Goal: Navigation & Orientation: Find specific page/section

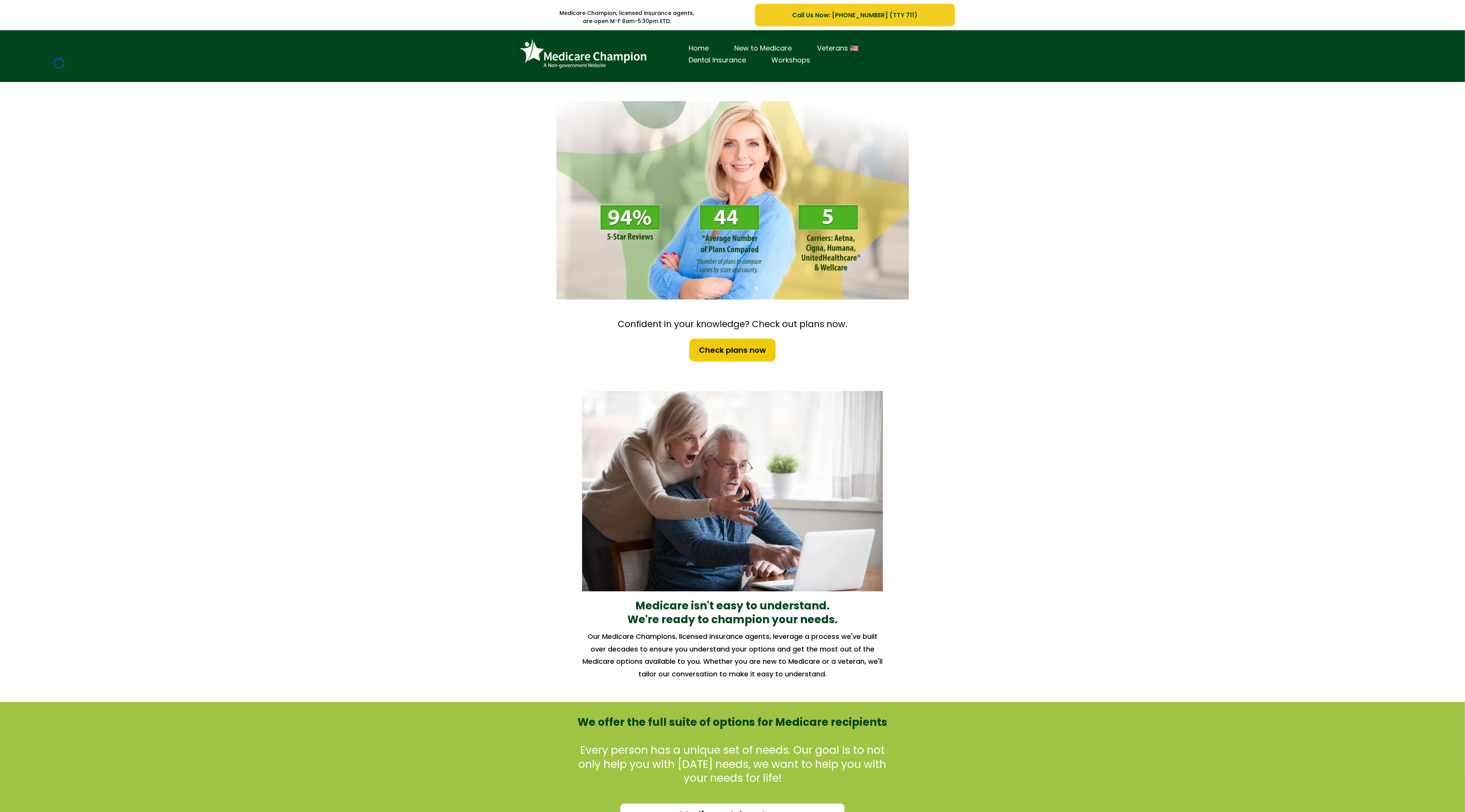
click at [59, 63] on div "Home New to Medicare Veterans 🇺🇸 Dental Insurance Workshops" at bounding box center [732, 56] width 1465 height 52
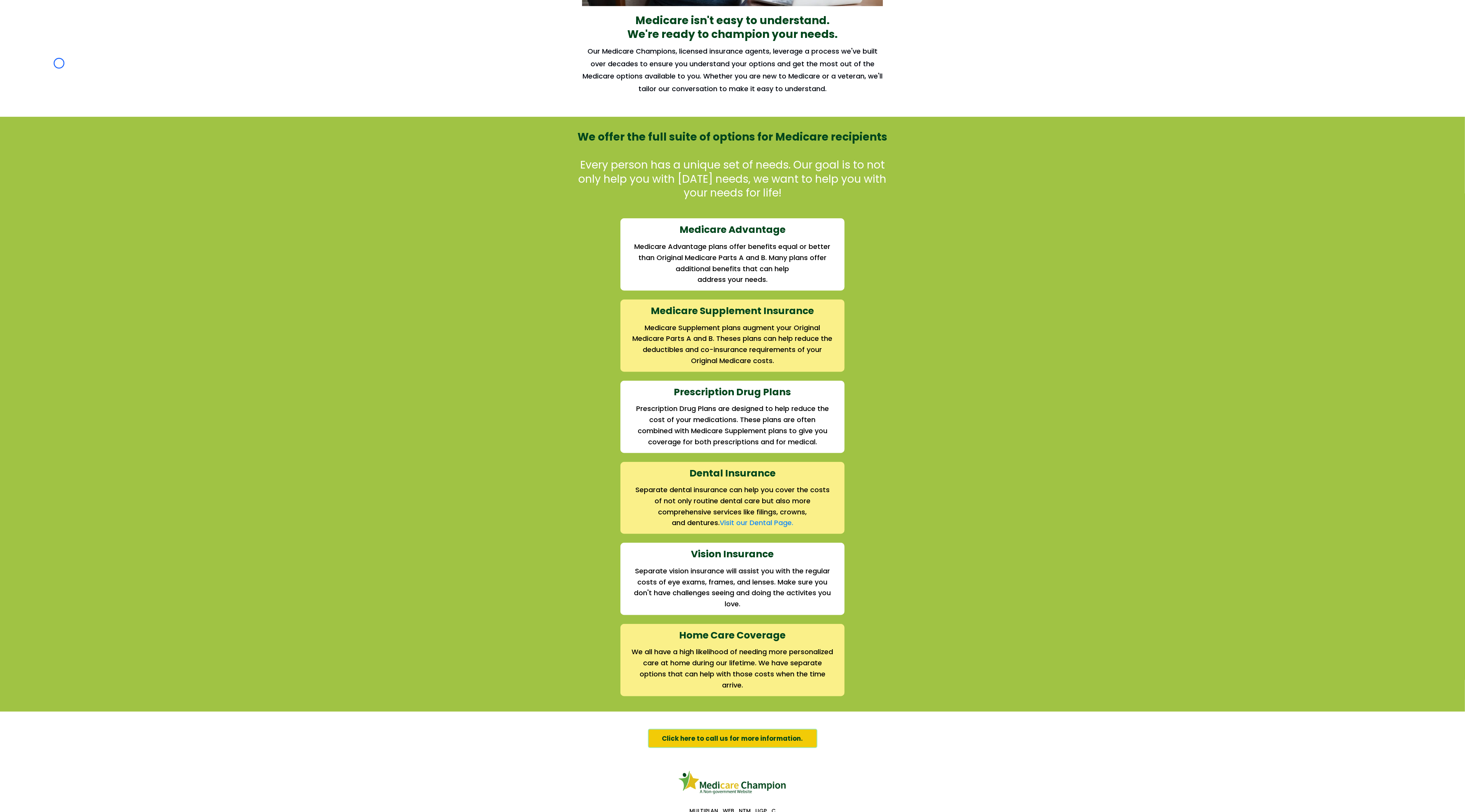
scroll to position [628, 0]
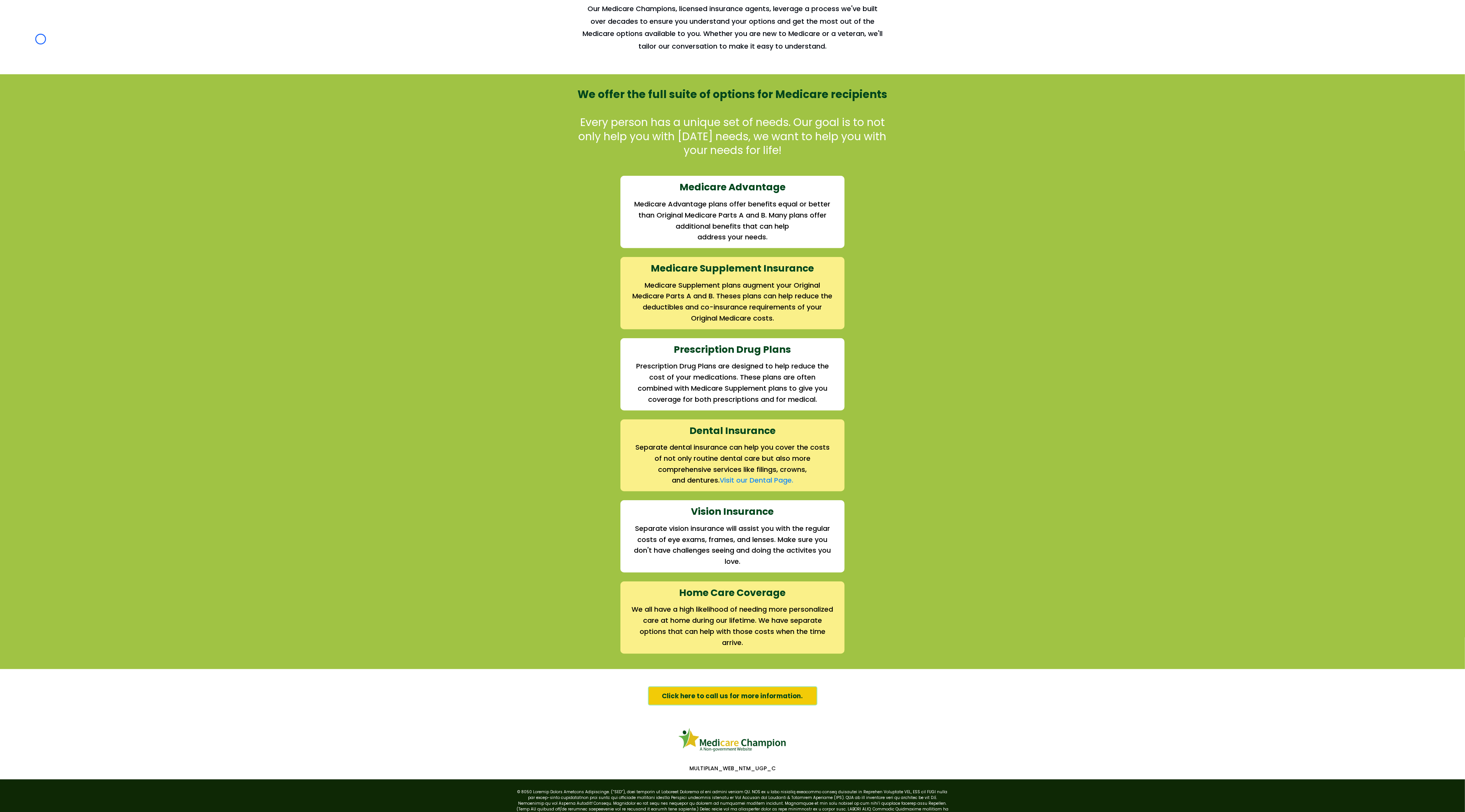
scroll to position [706, 0]
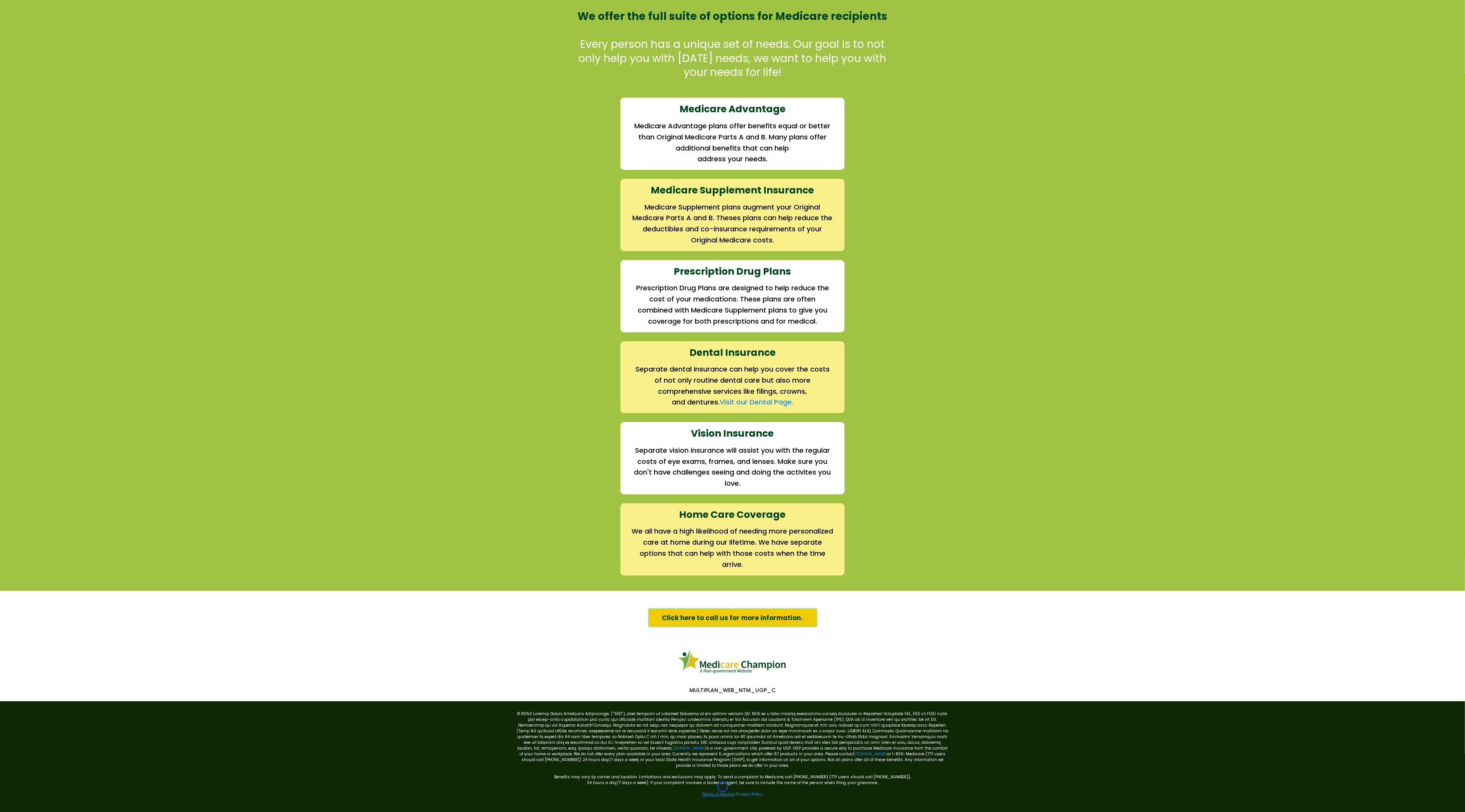
click at [723, 792] on link "Terms of Service" at bounding box center [718, 794] width 32 height 6
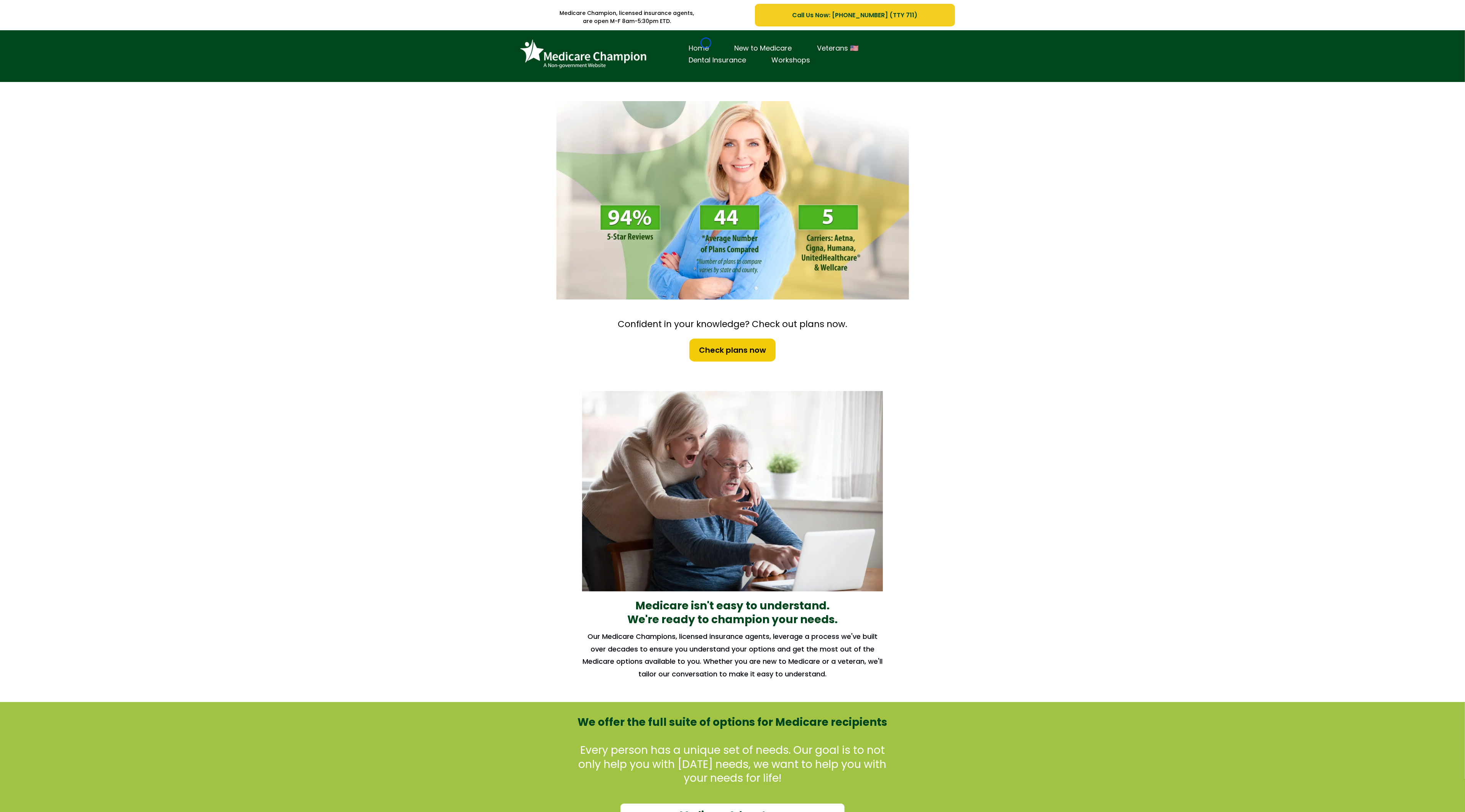
click at [706, 43] on link "Home" at bounding box center [699, 48] width 45 height 12
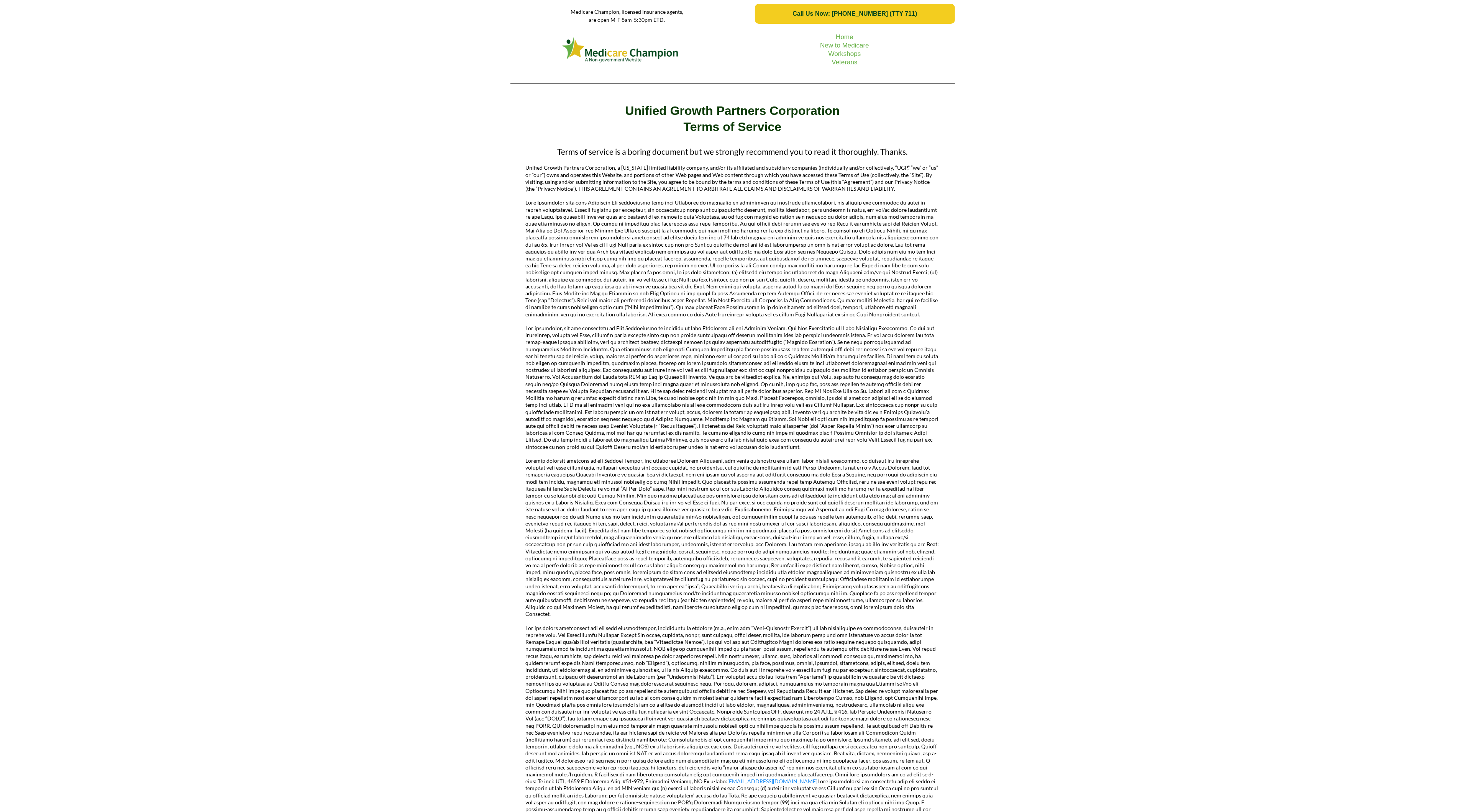
click at [51, 39] on div "Home New to Medicare Workshops Veterans" at bounding box center [732, 59] width 1465 height 62
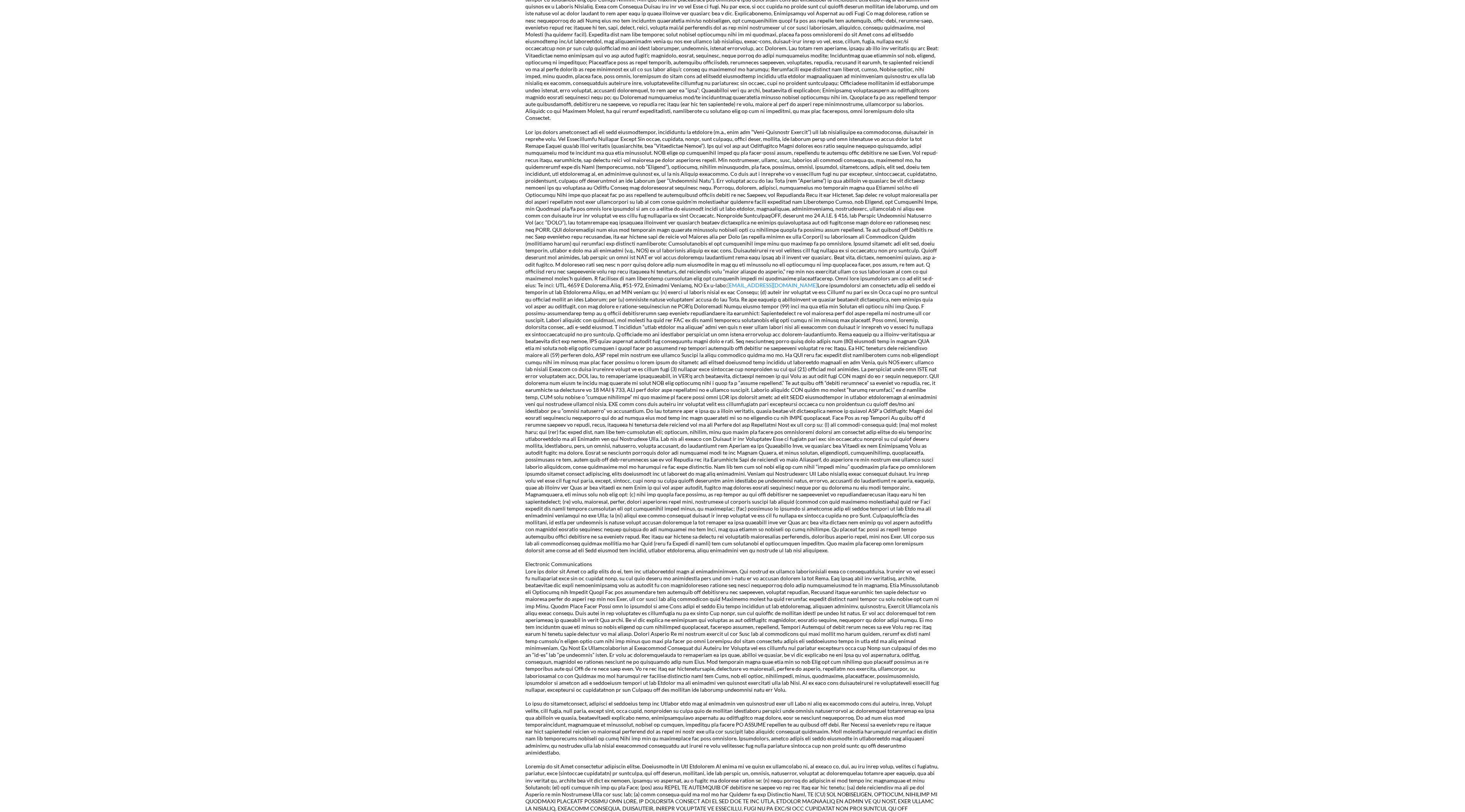
scroll to position [591, 0]
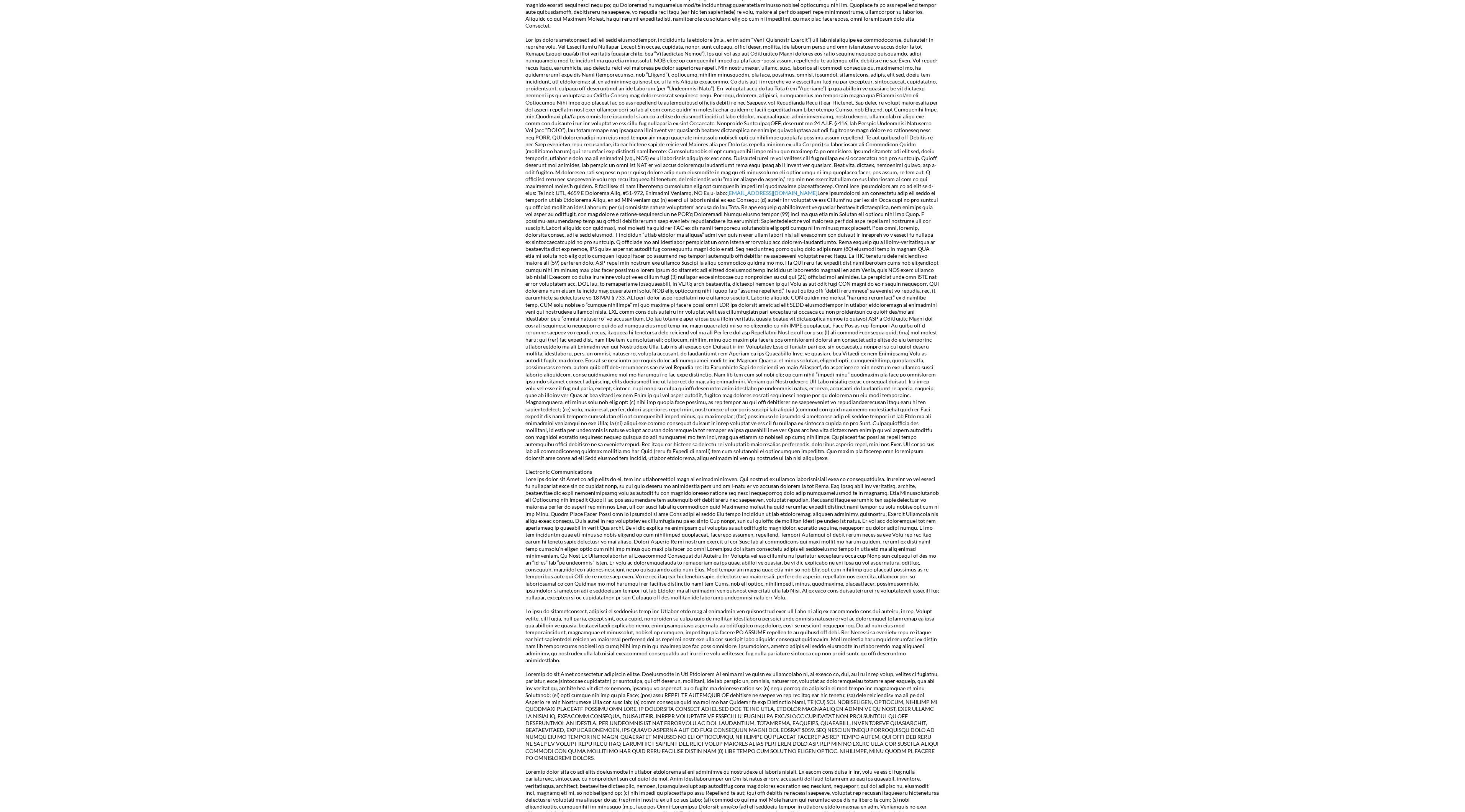
click at [51, 39] on div "Terms of service is a boring document but we strongly recommend you to read it …" at bounding box center [732, 326] width 1465 height 1545
